Goal: Task Accomplishment & Management: Manage account settings

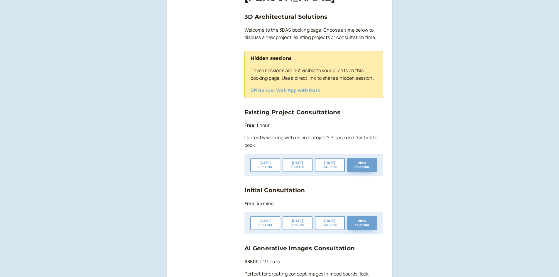
scroll to position [117, 0]
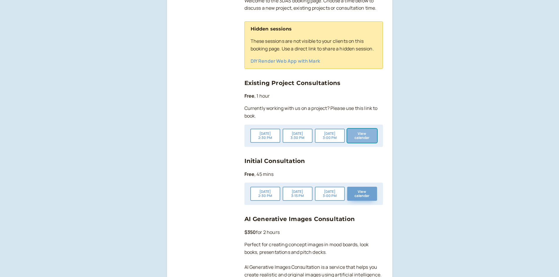
click at [364, 135] on button "View calendar" at bounding box center [362, 136] width 30 height 14
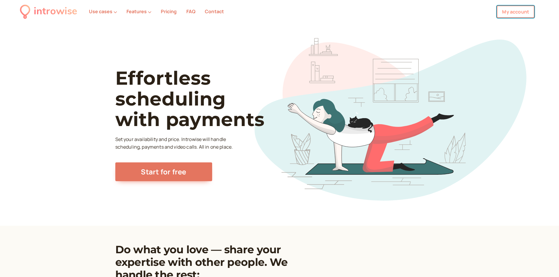
click at [513, 13] on link "My account" at bounding box center [515, 12] width 38 height 12
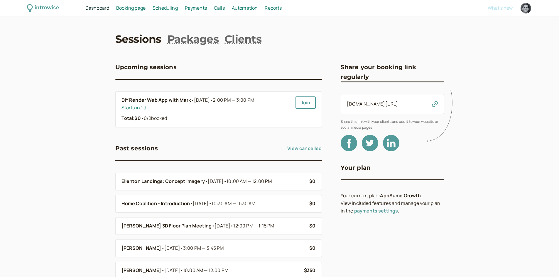
click at [131, 9] on span "Booking page" at bounding box center [130, 8] width 29 height 6
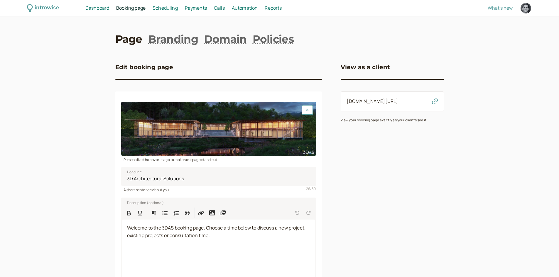
click at [166, 8] on span "Scheduling" at bounding box center [164, 8] width 25 height 6
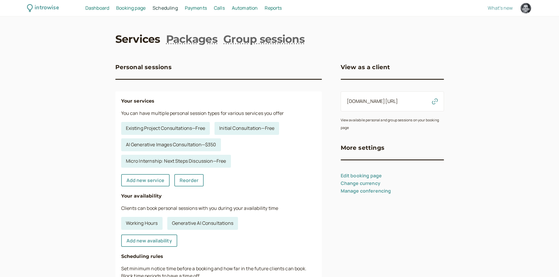
scroll to position [29, 0]
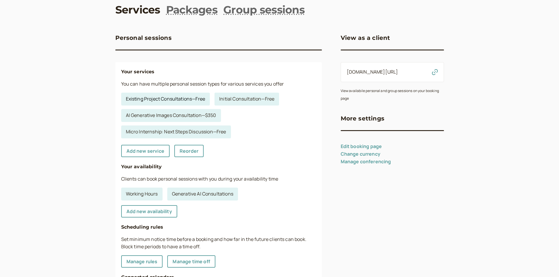
click at [200, 101] on link "Existing Project Consultations — Free" at bounding box center [165, 99] width 89 height 13
select select "60"
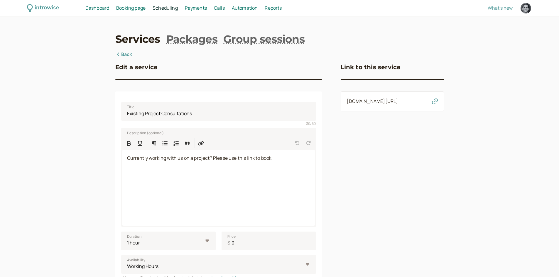
click at [137, 7] on span "Booking page" at bounding box center [130, 8] width 29 height 6
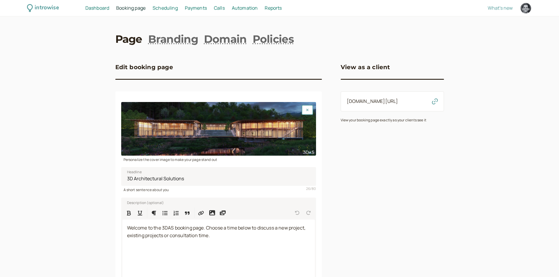
click at [177, 10] on span "Scheduling" at bounding box center [164, 8] width 25 height 6
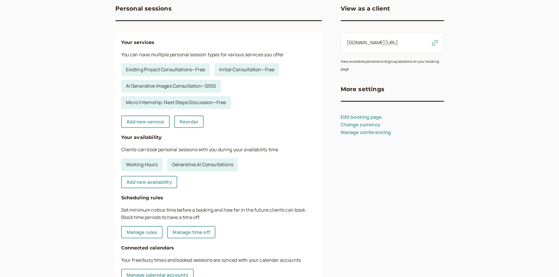
scroll to position [88, 0]
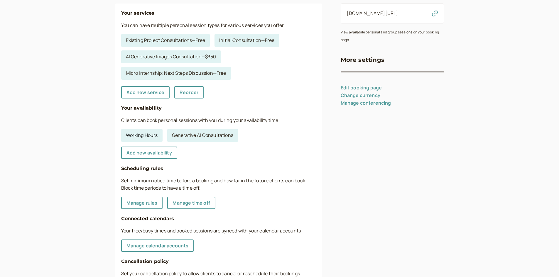
click at [138, 139] on link "Working Hours" at bounding box center [141, 135] width 41 height 13
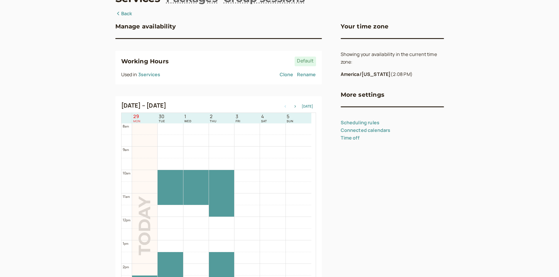
scroll to position [11, 0]
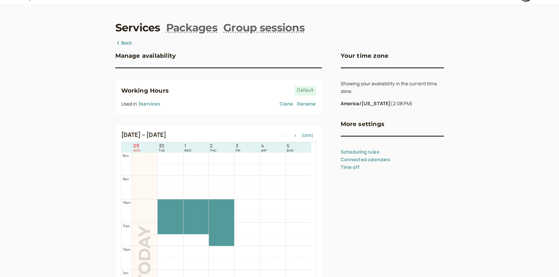
click at [352, 150] on link "Scheduling rules" at bounding box center [359, 152] width 39 height 6
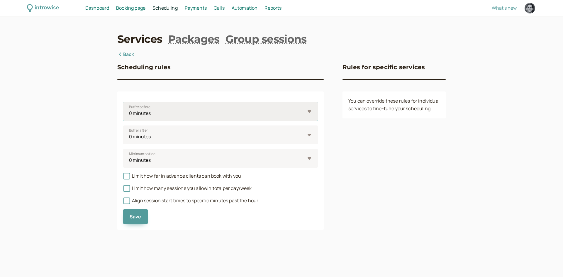
click at [306, 110] on select "0 minutes 5 minutes 10 minutes 15 minutes 30 minutes 45 minutes 1 hour 1.5 hour…" at bounding box center [220, 111] width 195 height 19
select select "10"
click at [123, 102] on select "0 minutes 5 minutes 10 minutes 15 minutes 30 minutes 45 minutes 1 hour 1.5 hour…" at bounding box center [220, 111] width 195 height 19
click at [300, 135] on select "0 minutes 5 minutes 10 minutes 15 minutes 30 minutes 45 minutes 1 hour 1.5 hour…" at bounding box center [220, 134] width 195 height 19
select select "10"
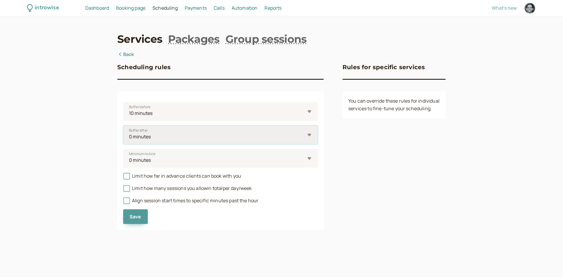
click at [123, 125] on select "0 minutes 5 minutes 10 minutes 15 minutes 30 minutes 45 minutes 1 hour 1.5 hour…" at bounding box center [220, 134] width 195 height 19
click at [137, 218] on span "Save" at bounding box center [136, 216] width 12 height 6
